Goal: Information Seeking & Learning: Check status

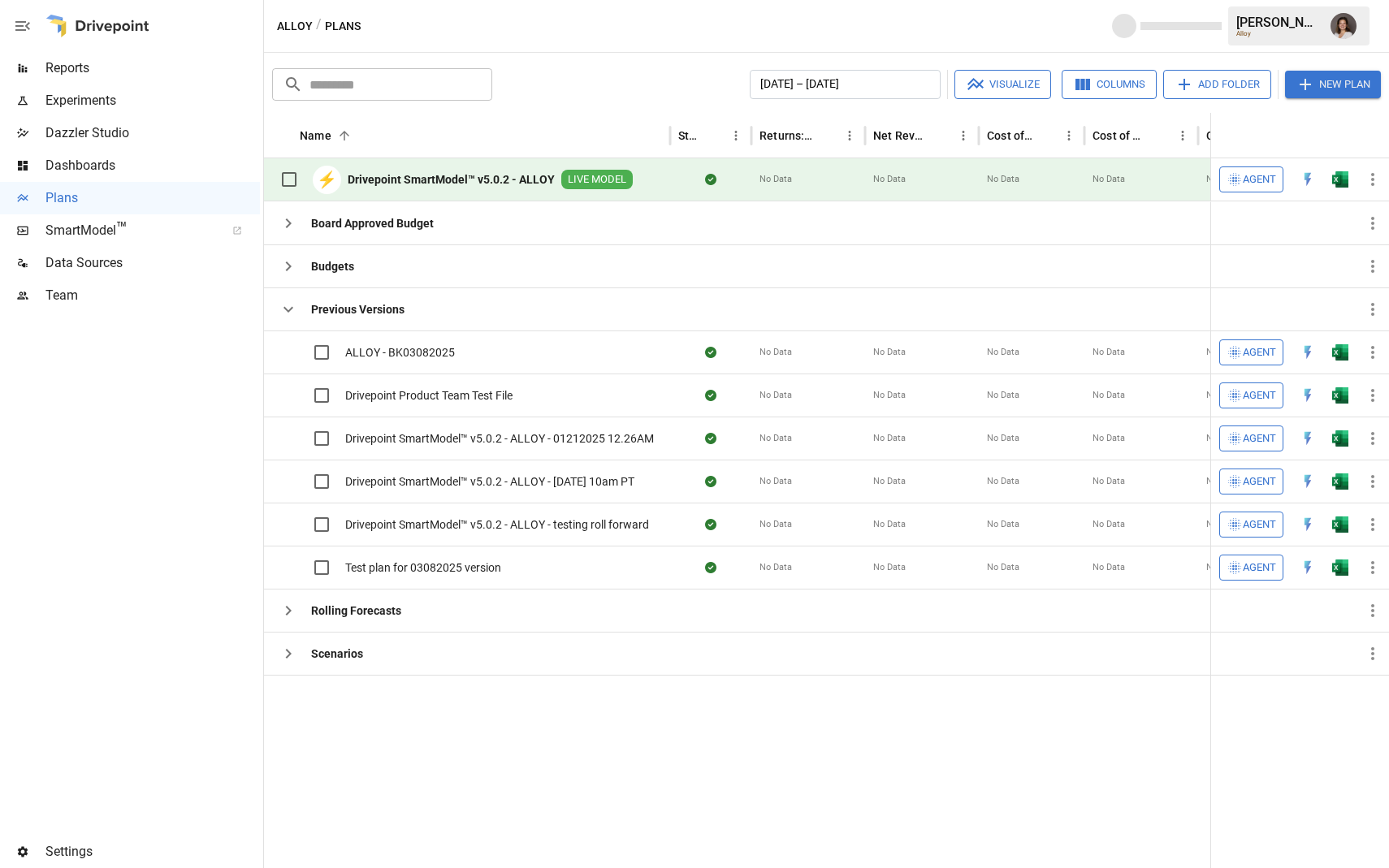
click at [108, 63] on span "Reports" at bounding box center [152, 68] width 214 height 19
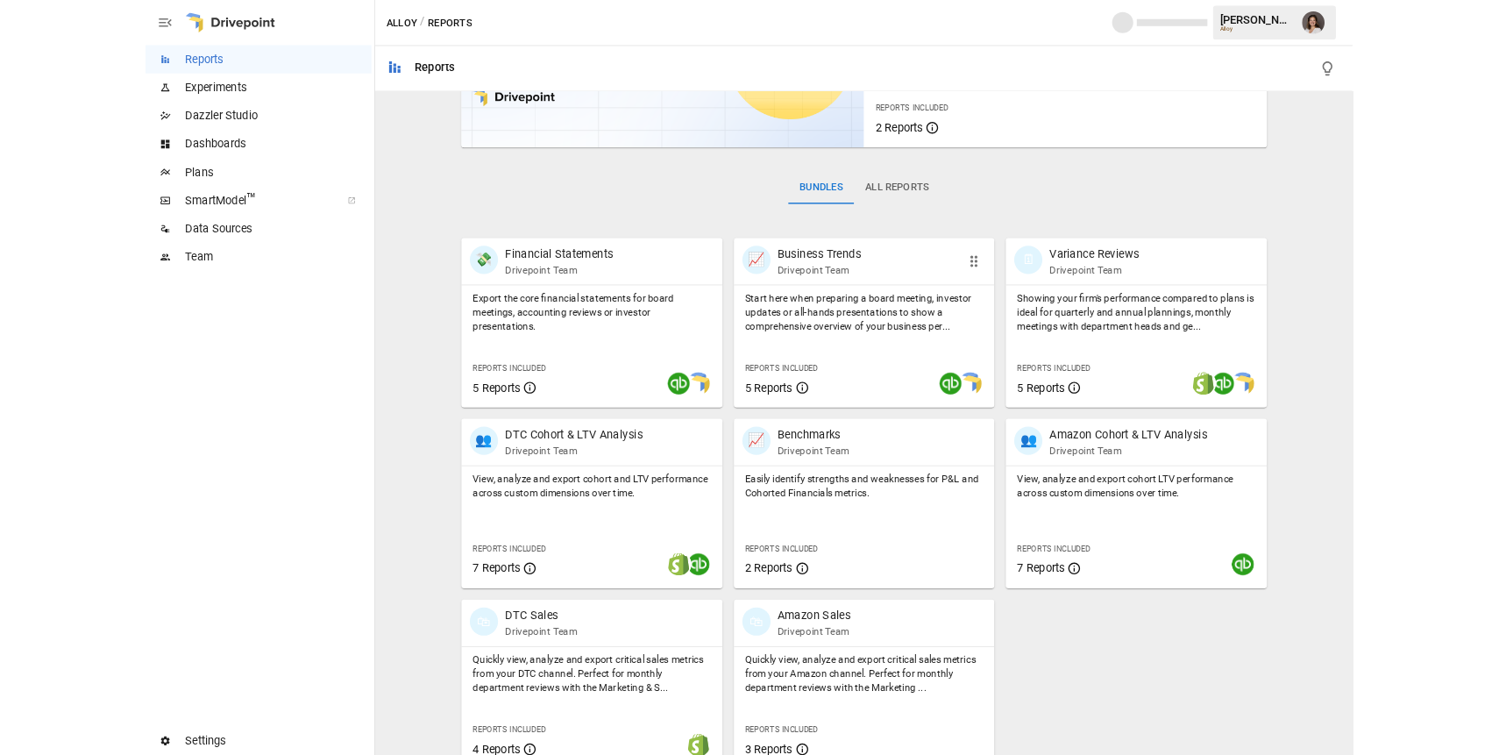
scroll to position [197, 0]
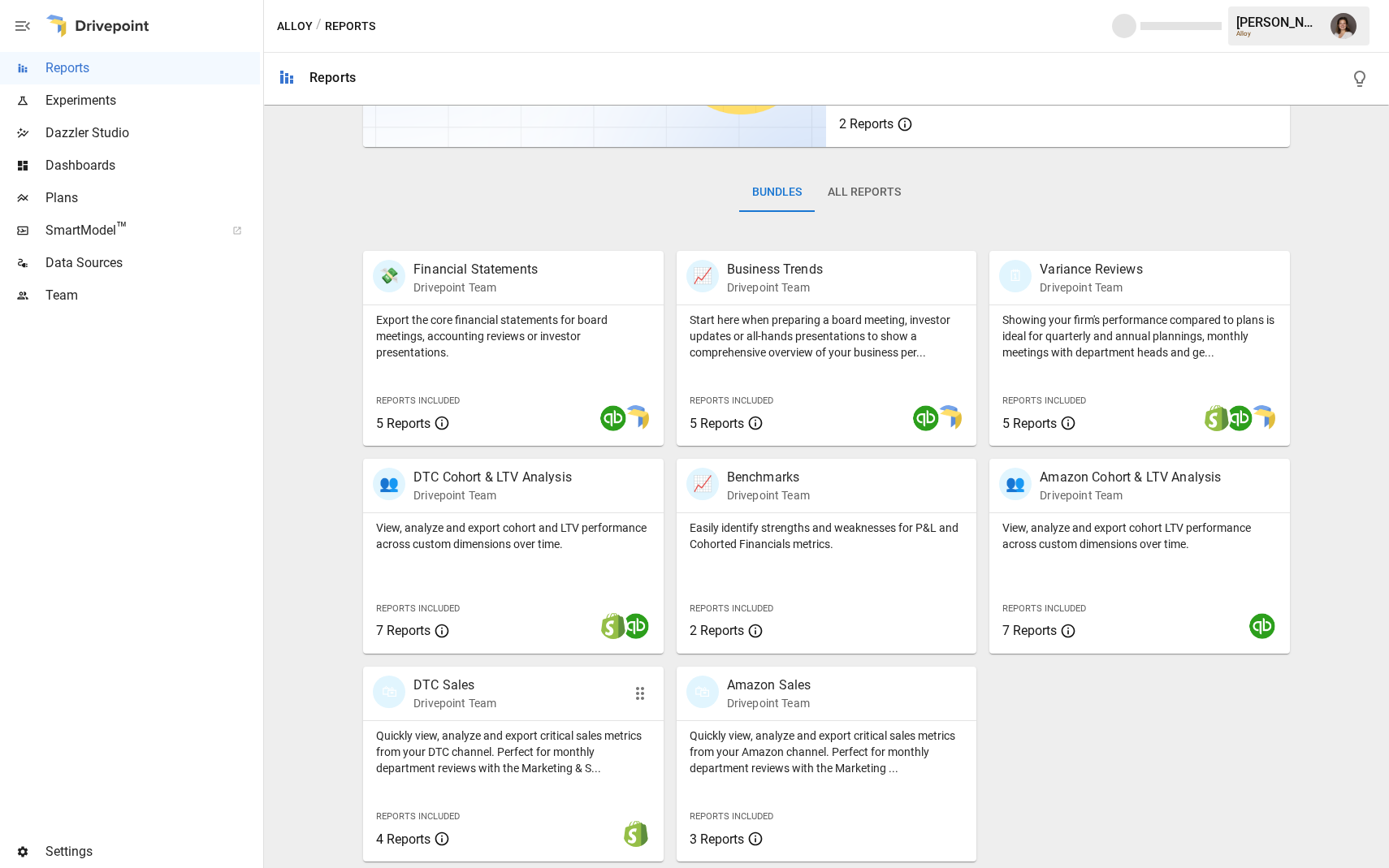
click at [547, 713] on div "🛍 DTC Sales Drivepoint Team" at bounding box center [513, 694] width 300 height 54
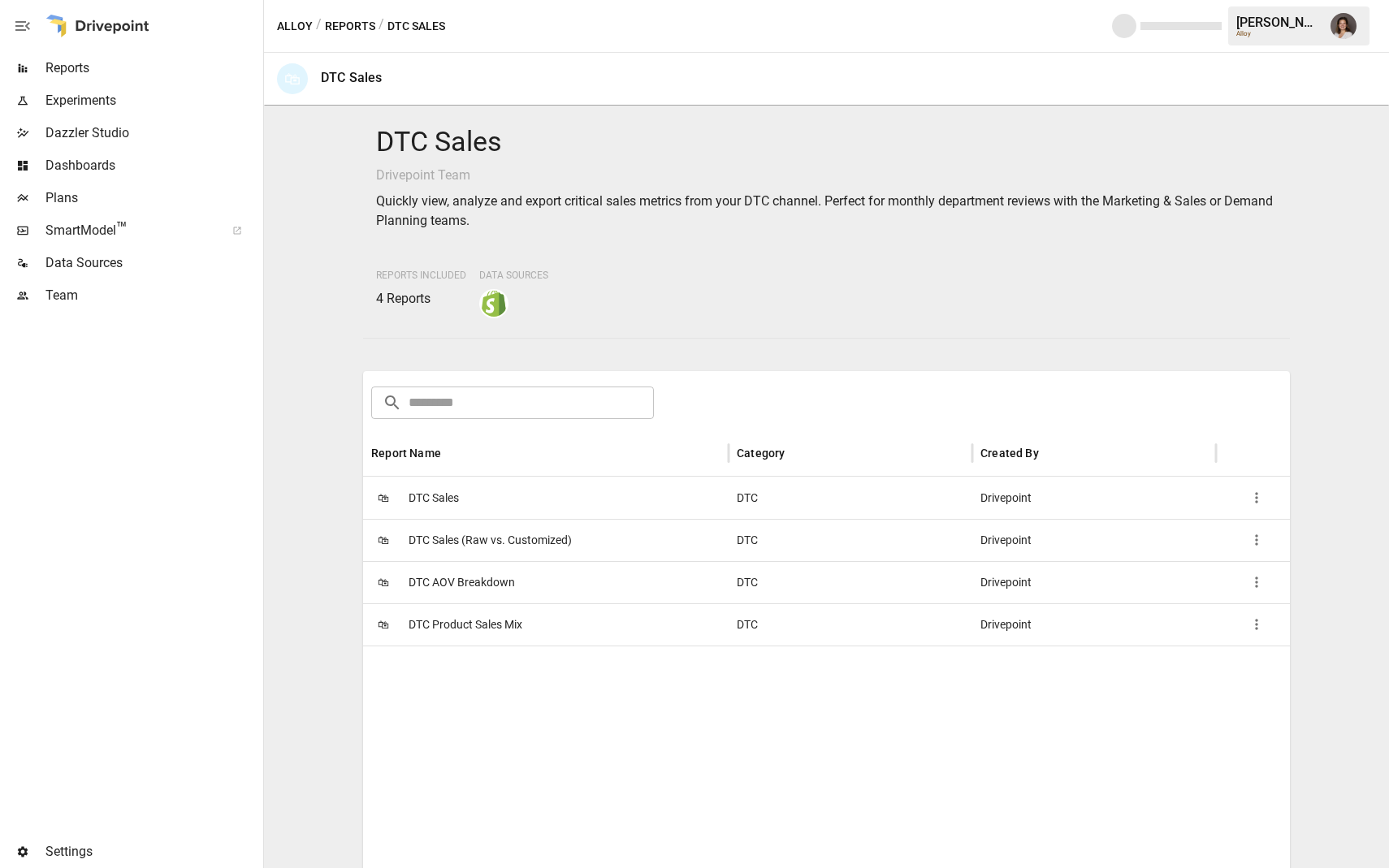
click at [518, 628] on span "DTC Product Sales Mix" at bounding box center [465, 624] width 114 height 42
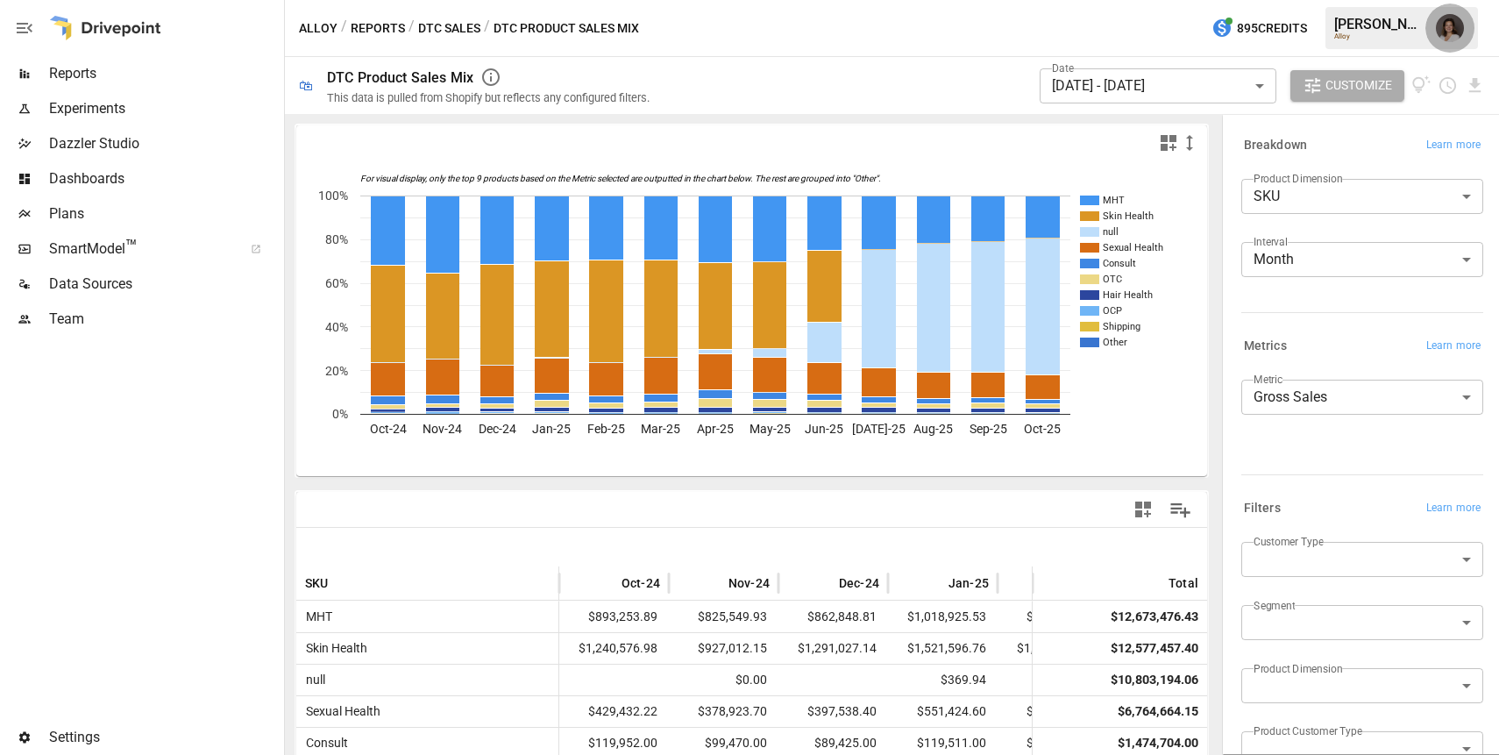
click at [1451, 31] on img "Franziska Ibscher" at bounding box center [1450, 28] width 28 height 28
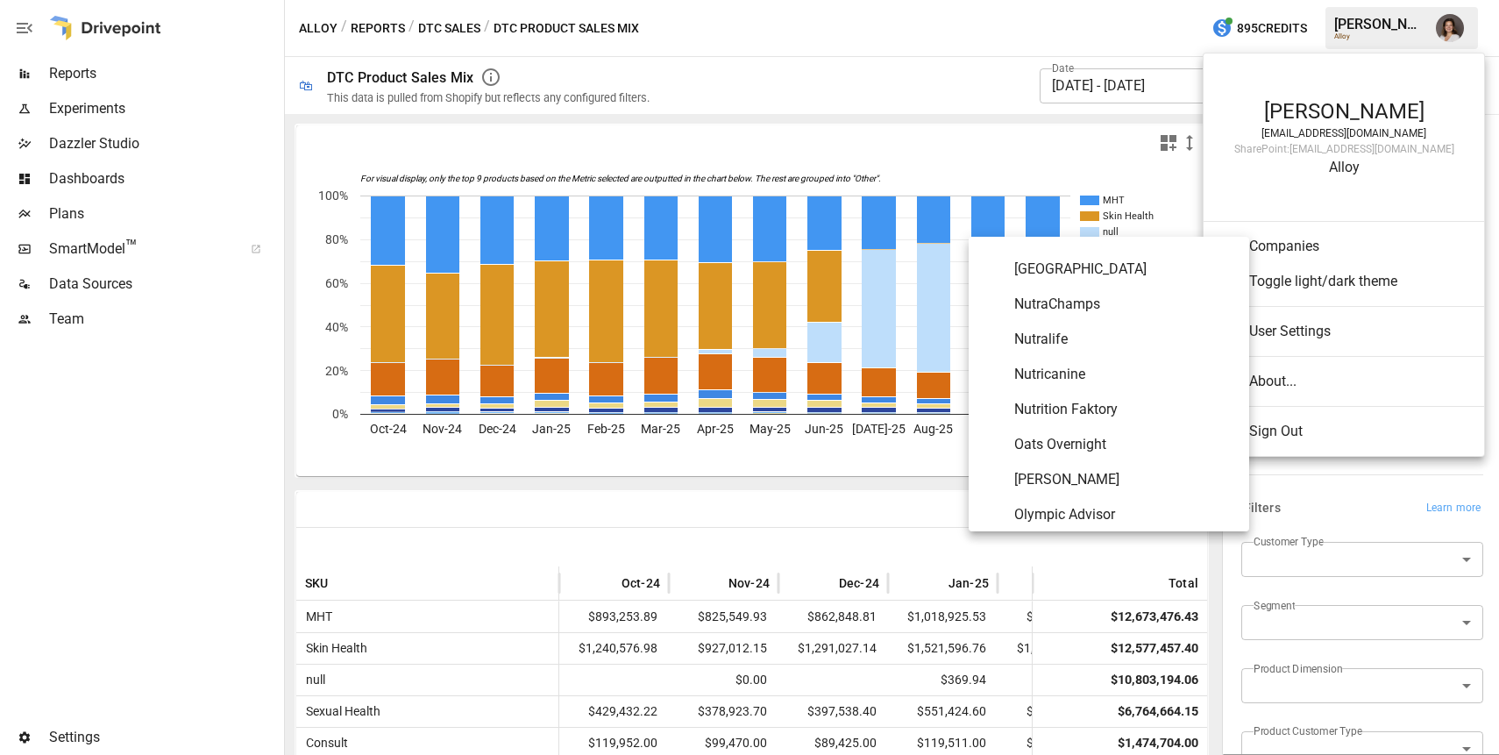
scroll to position [7156, 0]
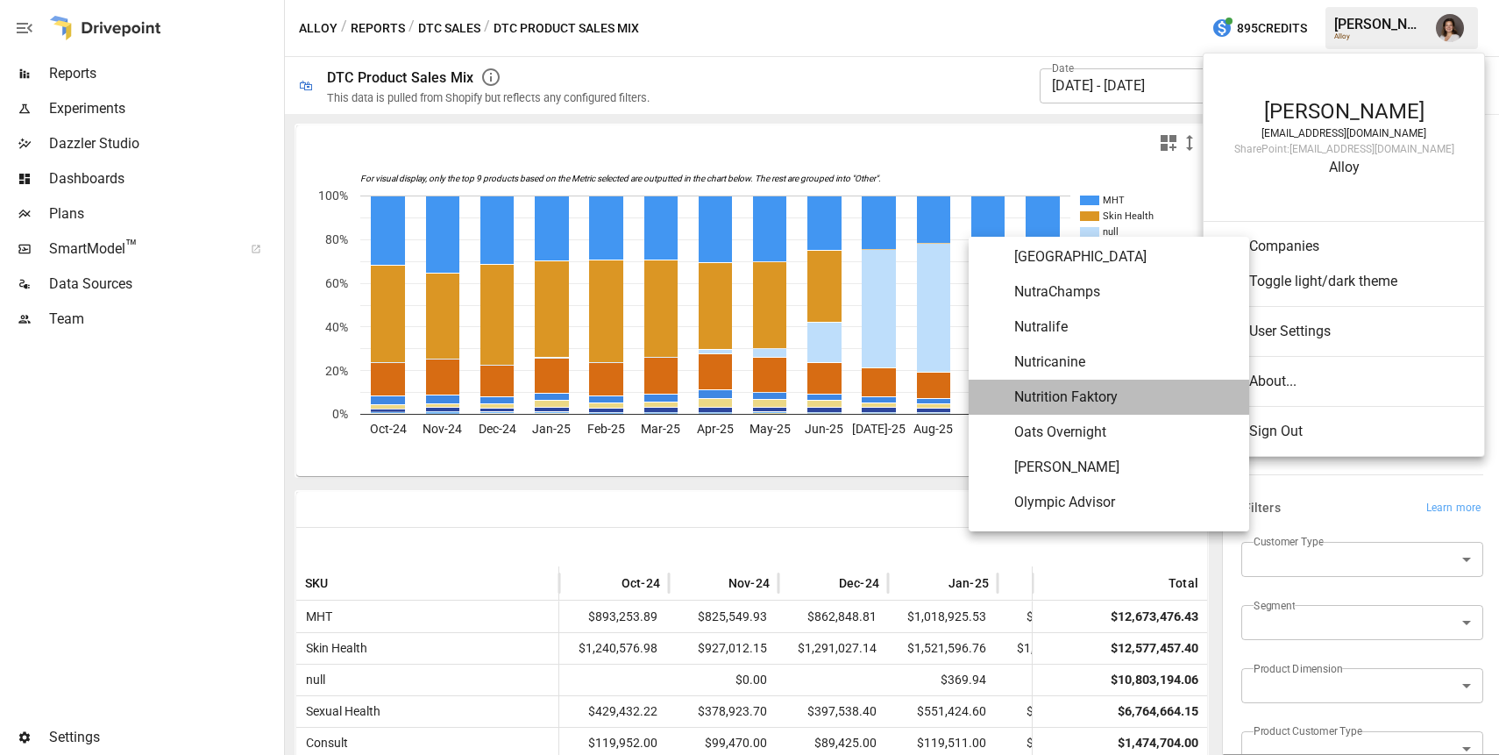
click at [1117, 398] on span "Nutrition Faktory" at bounding box center [1124, 397] width 221 height 21
